Goal: Find specific page/section: Find specific page/section

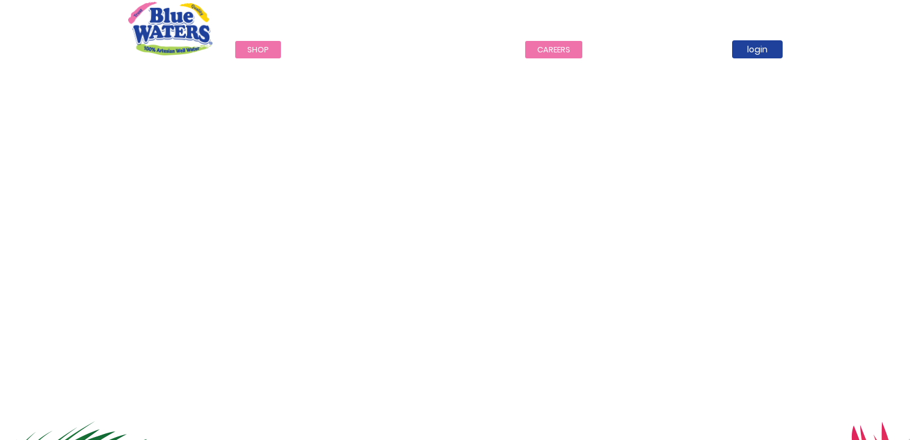
click at [549, 52] on link "careers" at bounding box center [553, 49] width 57 height 17
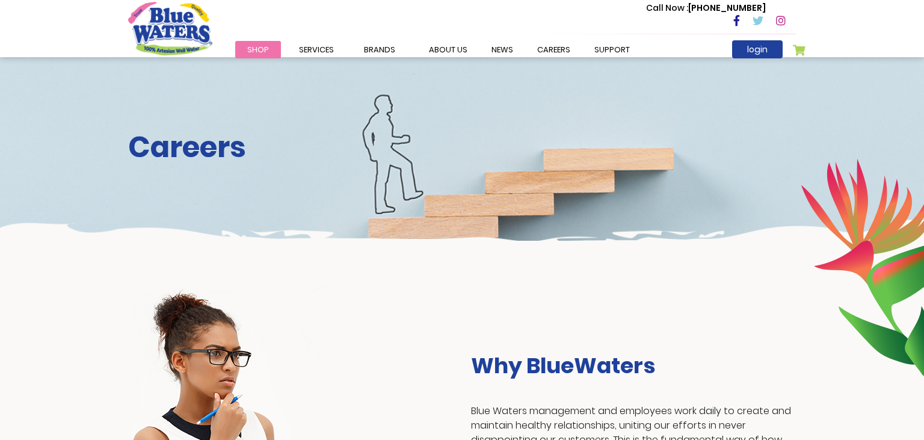
scroll to position [1226, 0]
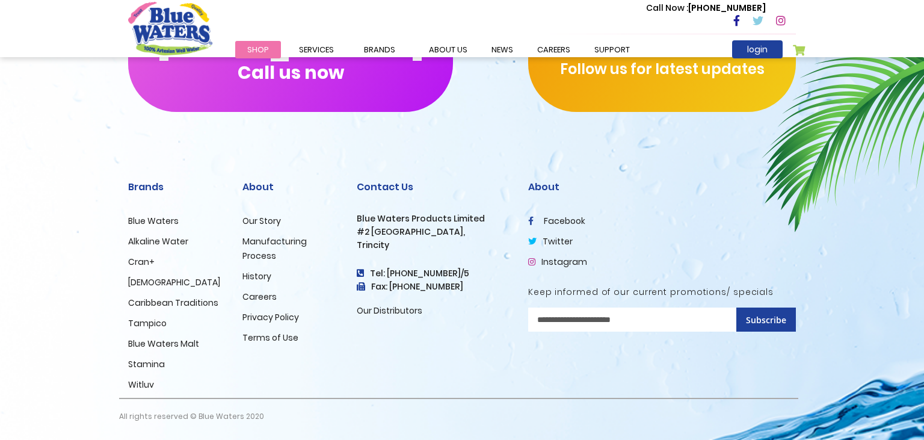
click at [253, 294] on link "Careers" at bounding box center [259, 297] width 34 height 12
